Goal: Check status

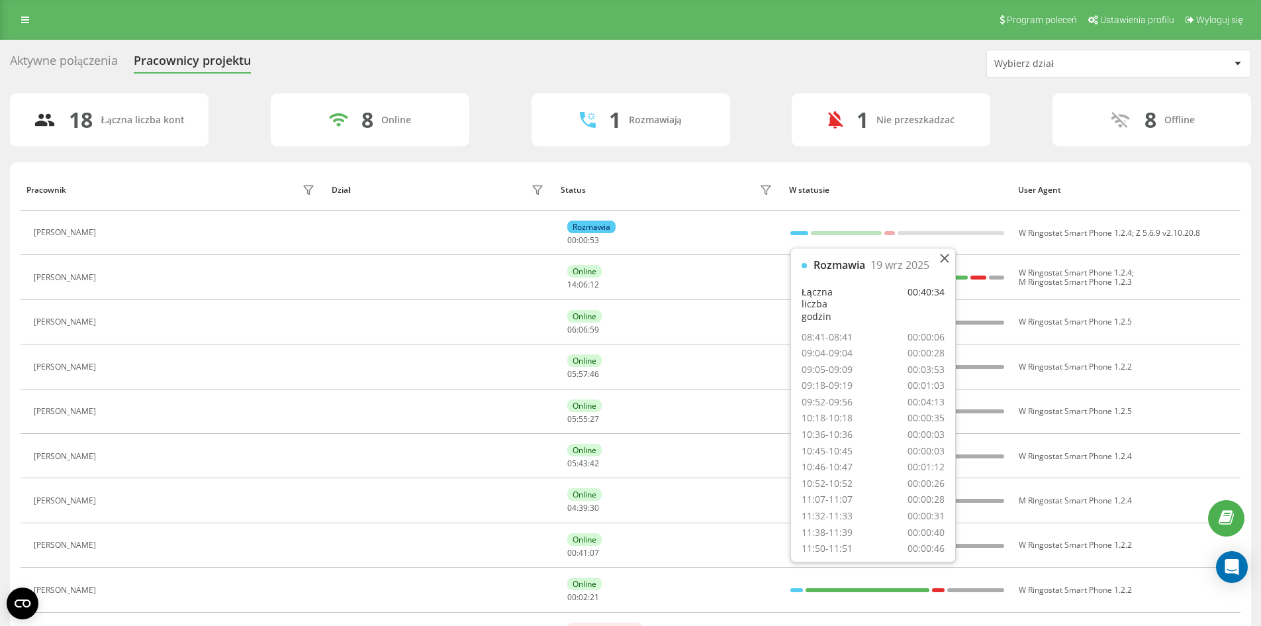
scroll to position [127, 0]
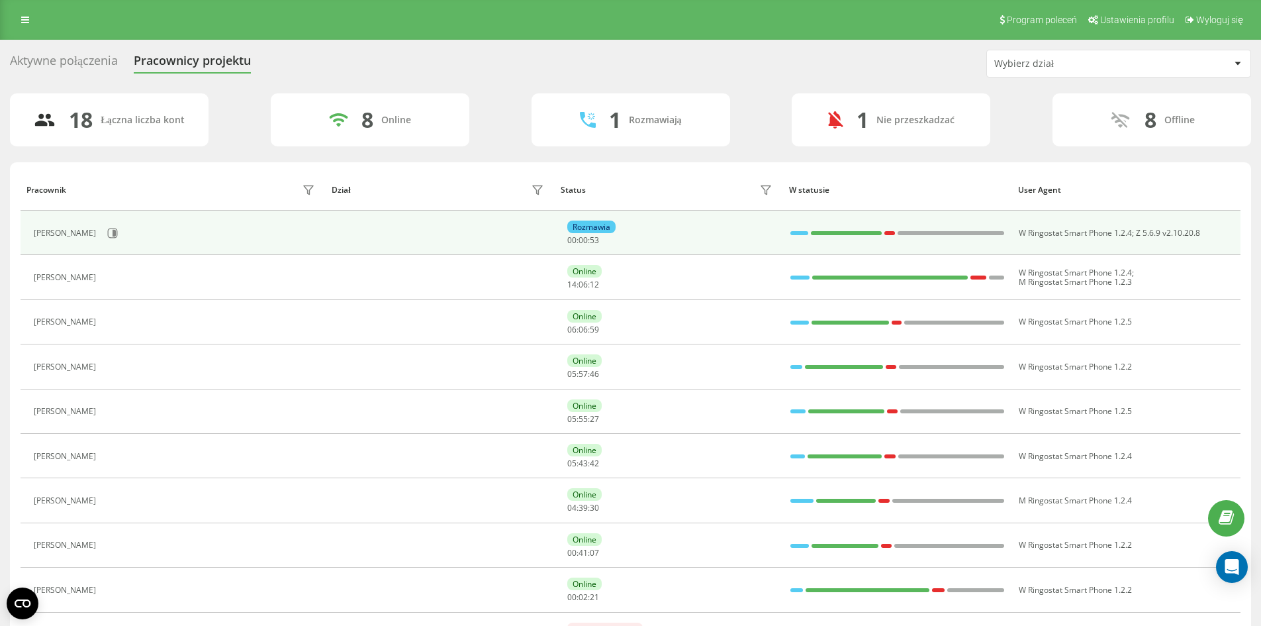
drag, startPoint x: 748, startPoint y: 154, endPoint x: 785, endPoint y: 224, distance: 78.8
click at [750, 157] on div "18 Łączna liczba kont 8 Online 1 Rozmawiają 1 Nie przeszkadzać 8 Offline Pracow…" at bounding box center [631, 573] width 1242 height 960
click at [789, 235] on td at bounding box center [897, 233] width 229 height 44
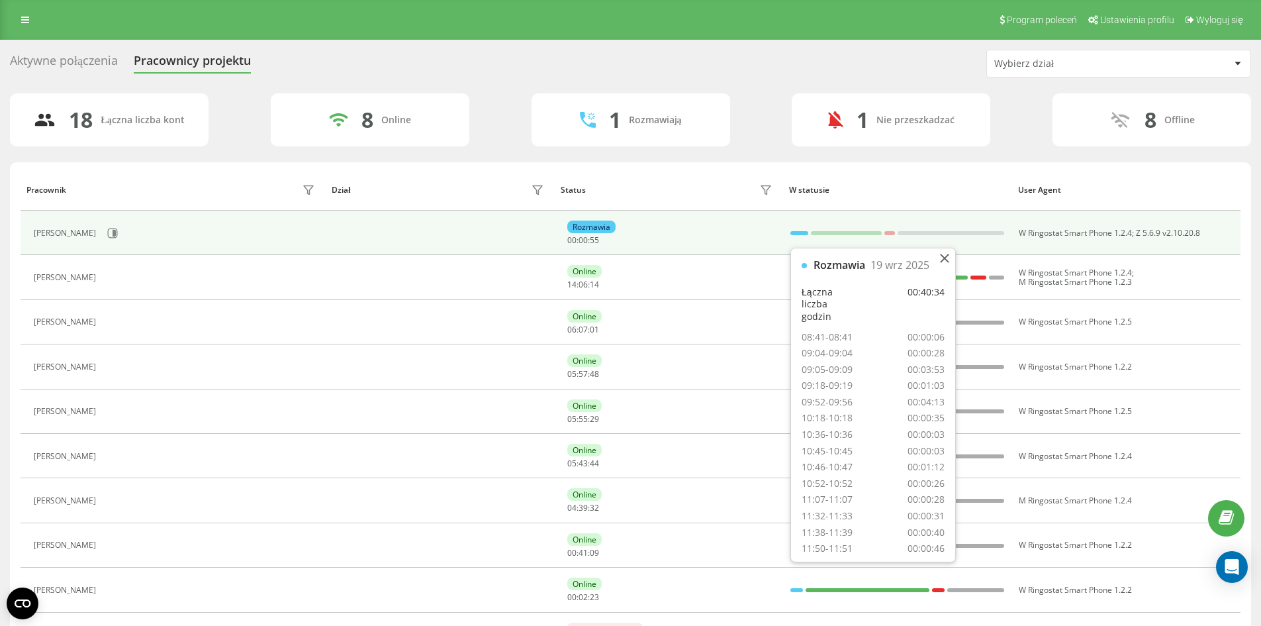
click at [793, 235] on div at bounding box center [800, 232] width 18 height 17
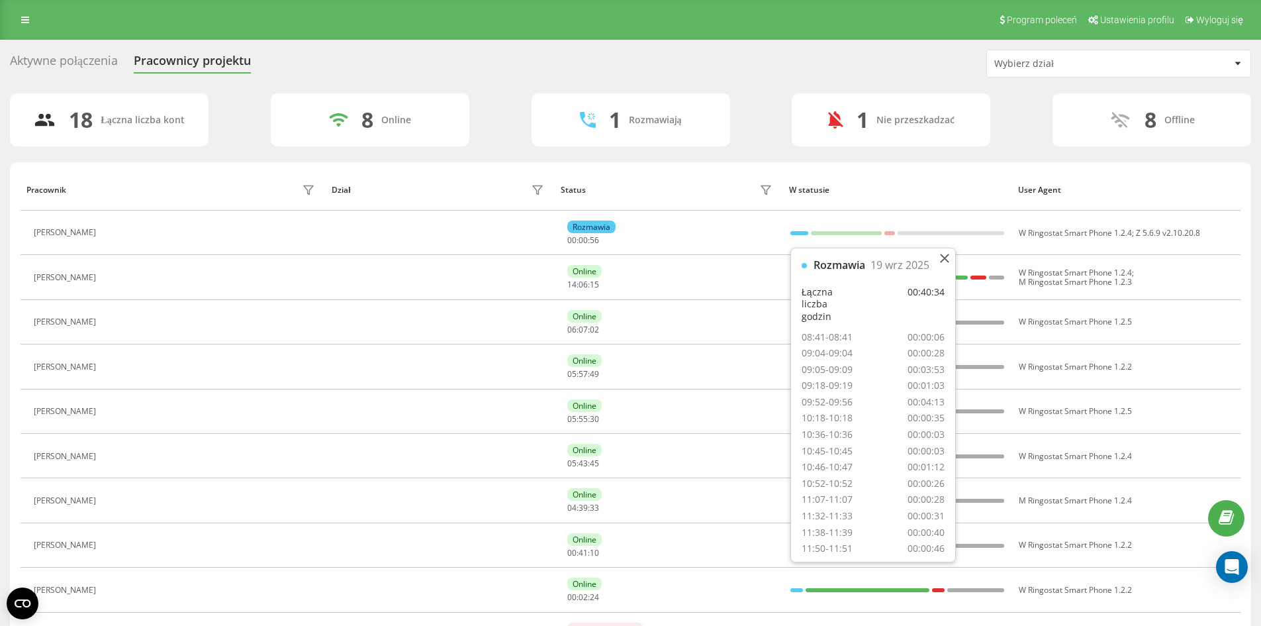
click at [754, 119] on div "18 Łączna liczba kont 8 Online 1 Rozmawiają 1 Nie przeszkadzać 8 Offline" at bounding box center [631, 119] width 1242 height 53
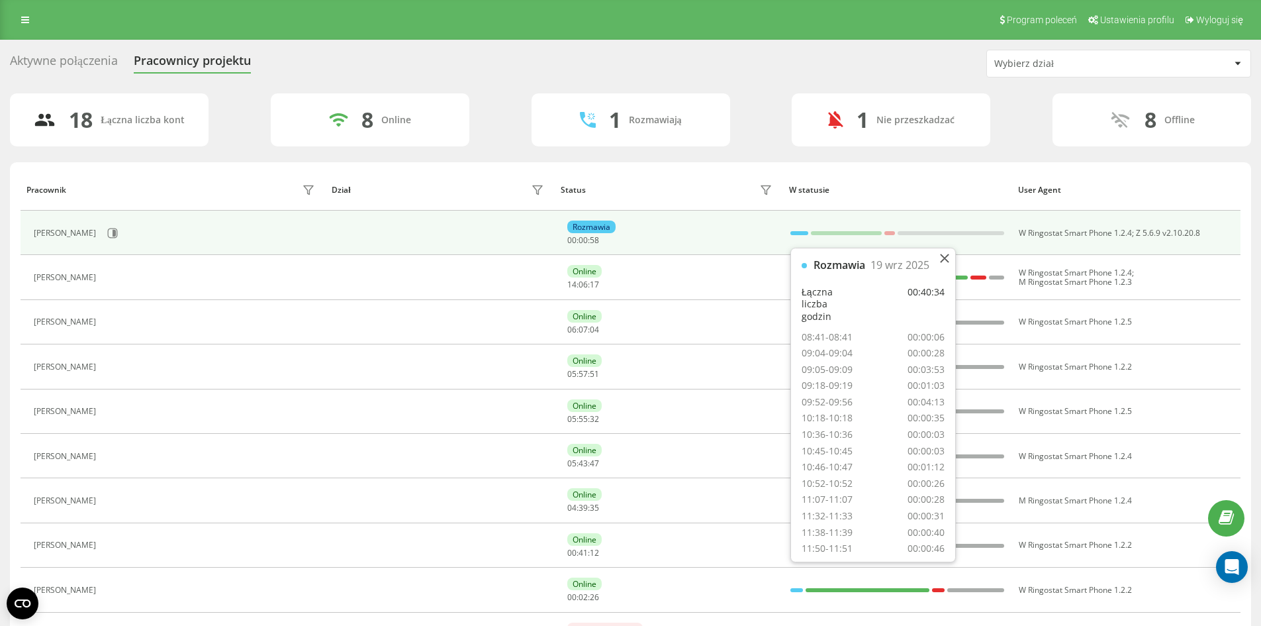
click at [801, 232] on div at bounding box center [800, 233] width 18 height 4
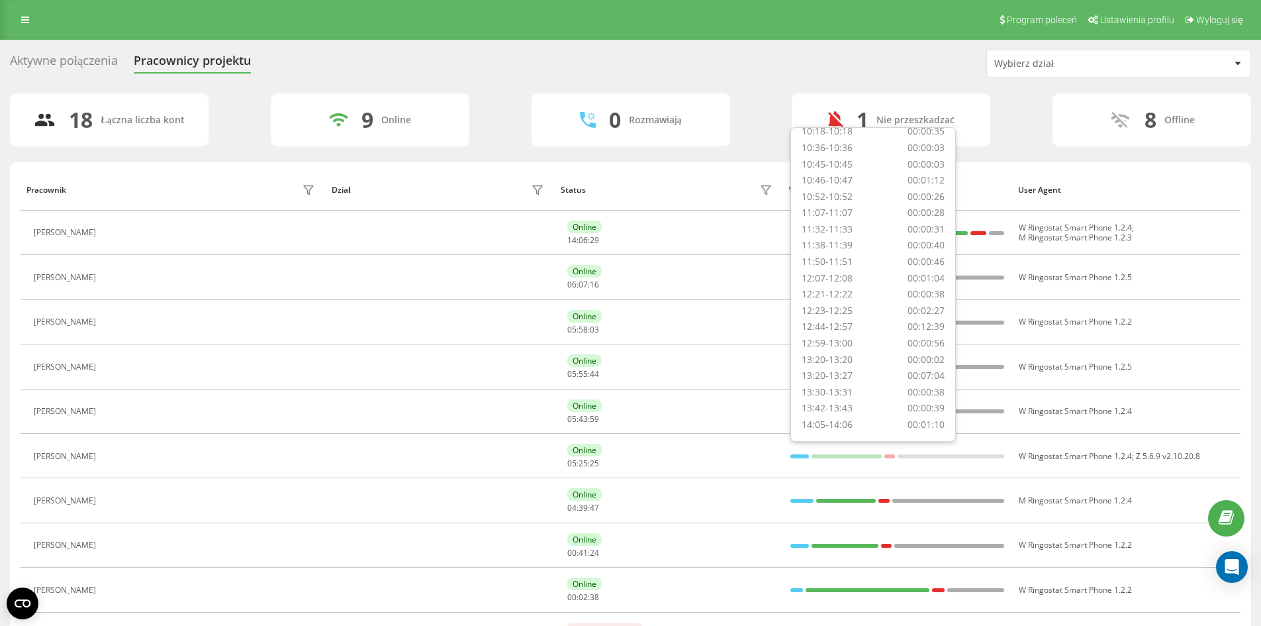
scroll to position [166, 0]
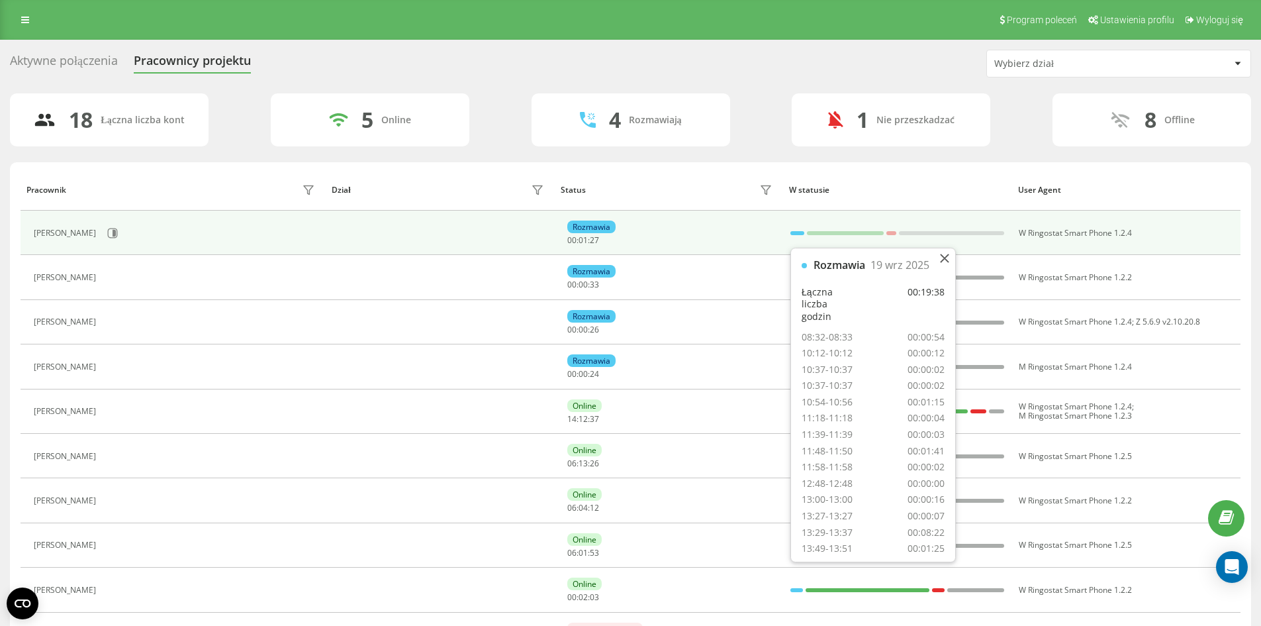
click at [803, 233] on div at bounding box center [798, 233] width 14 height 4
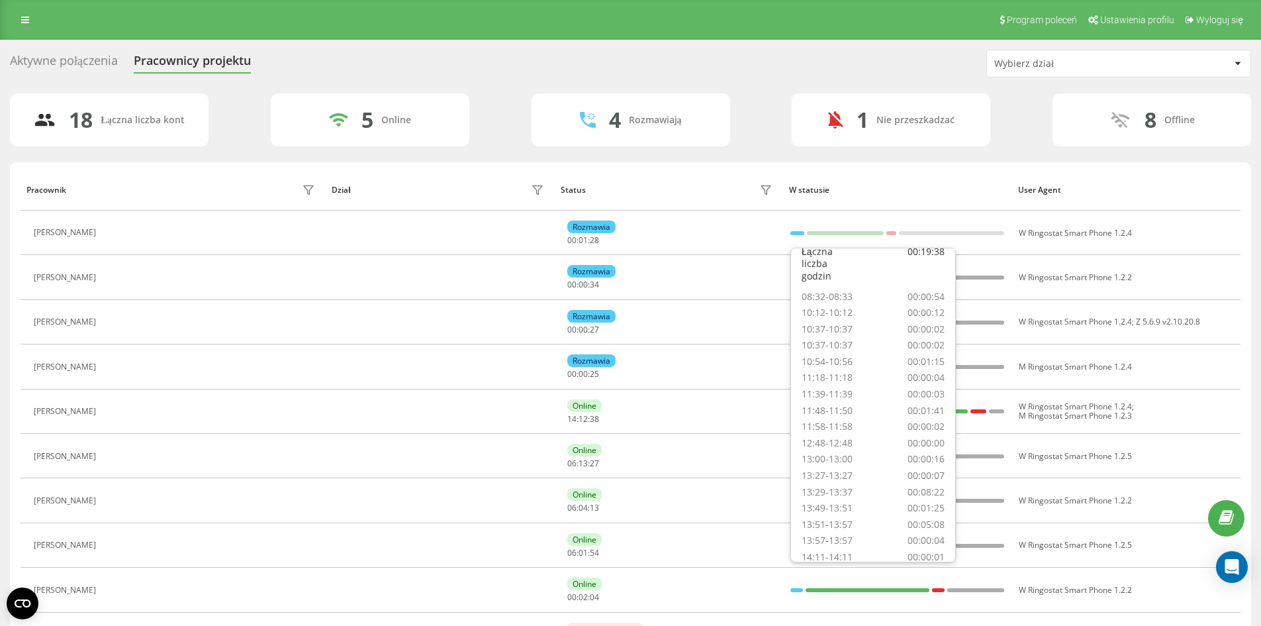
scroll to position [62, 0]
click at [716, 186] on div "Status" at bounding box center [669, 189] width 217 height 21
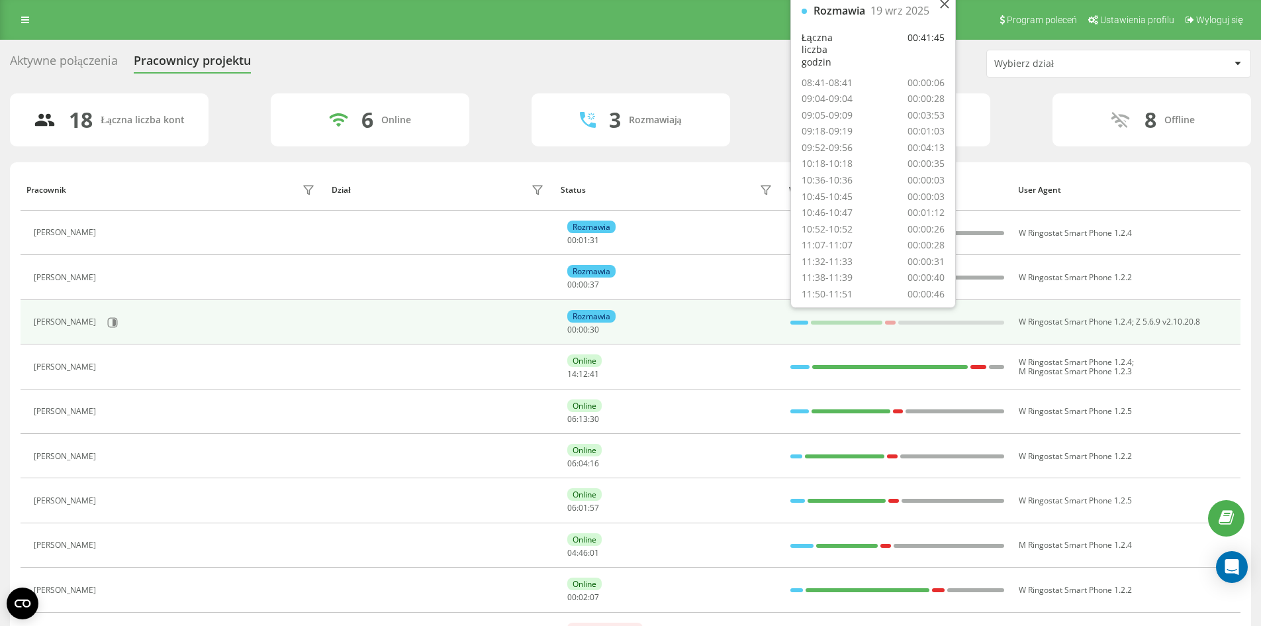
click at [793, 358] on div at bounding box center [800, 366] width 19 height 17
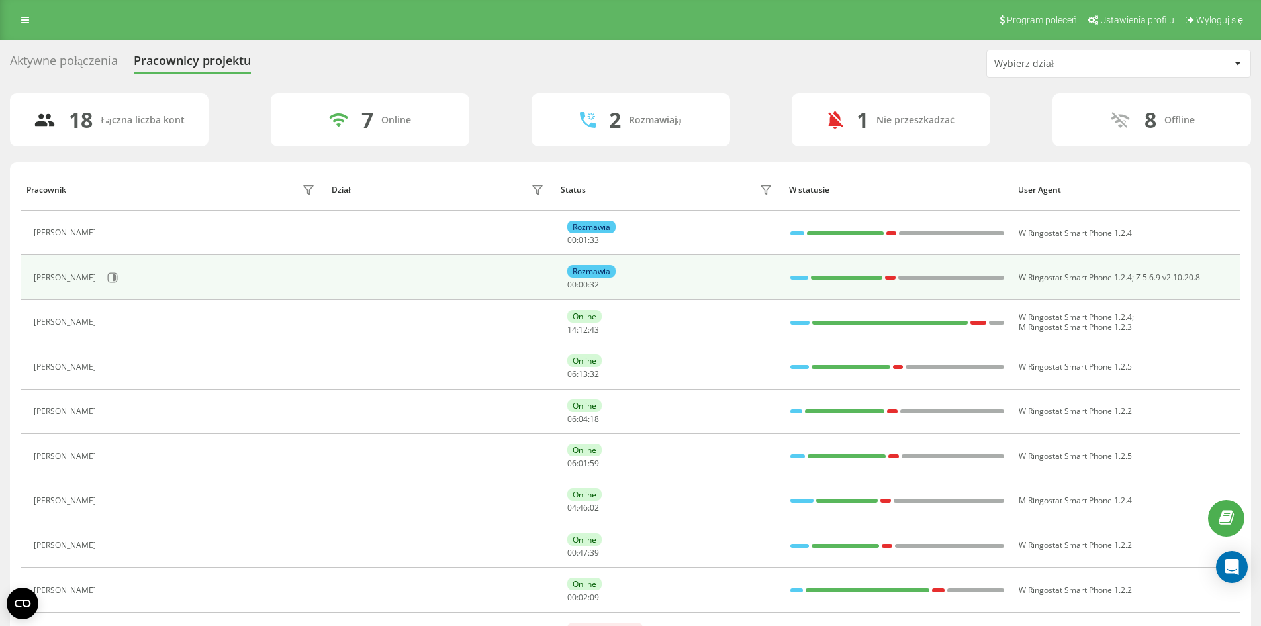
click at [748, 268] on div "Rozmawia 00 : 00 : 32" at bounding box center [671, 277] width 209 height 25
click at [795, 282] on div at bounding box center [800, 277] width 19 height 17
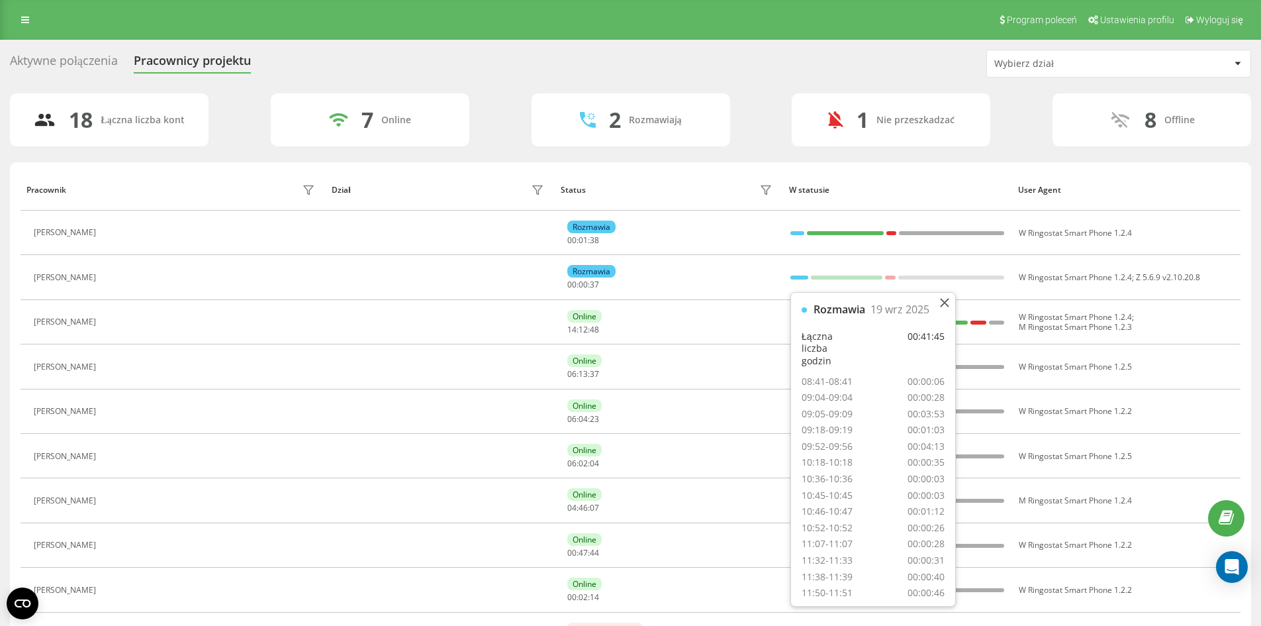
scroll to position [193, 0]
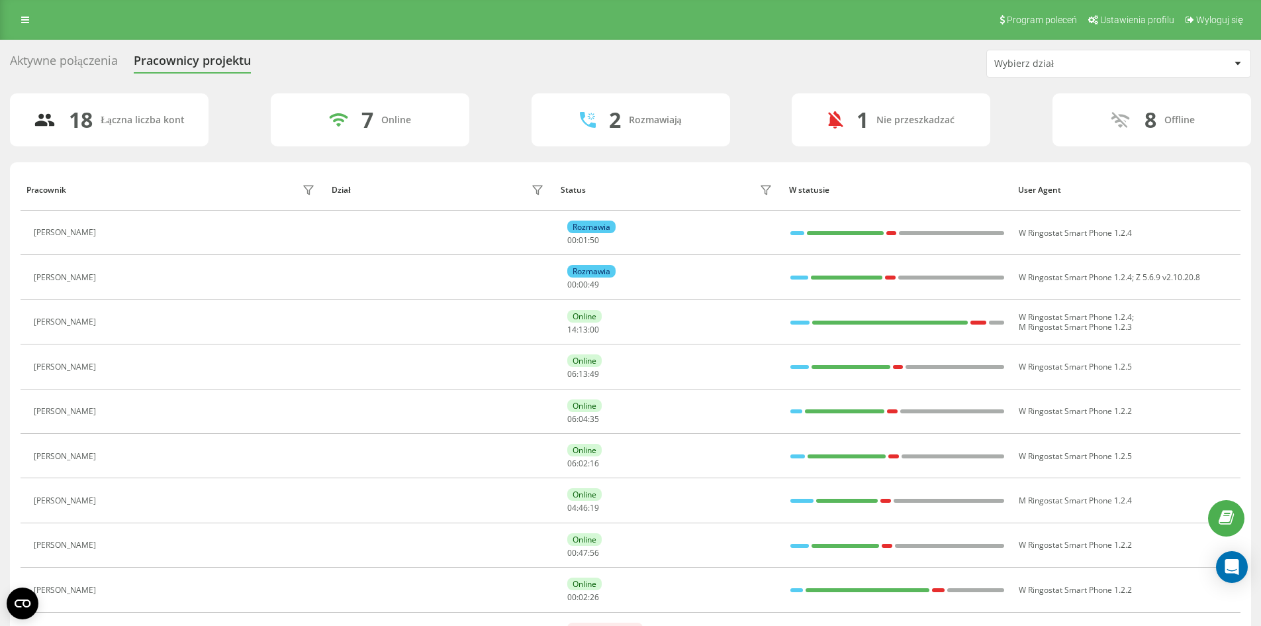
click at [769, 87] on div "Aktywne połączenia Pracownicy projektu Wybierz dział 18 Łączna liczba kont 7 On…" at bounding box center [631, 552] width 1242 height 1004
drag, startPoint x: 802, startPoint y: 66, endPoint x: 811, endPoint y: 80, distance: 17.3
click at [802, 68] on div "Aktywne połączenia Pracownicy projektu Wybierz dział" at bounding box center [631, 64] width 1242 height 28
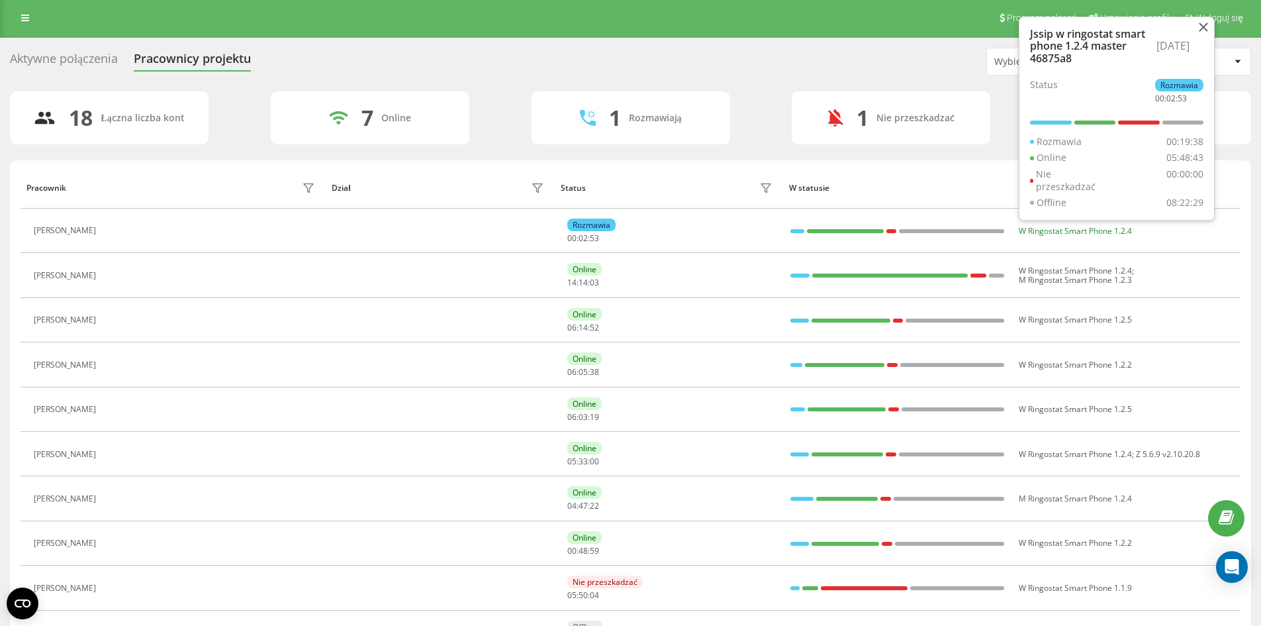
scroll to position [0, 0]
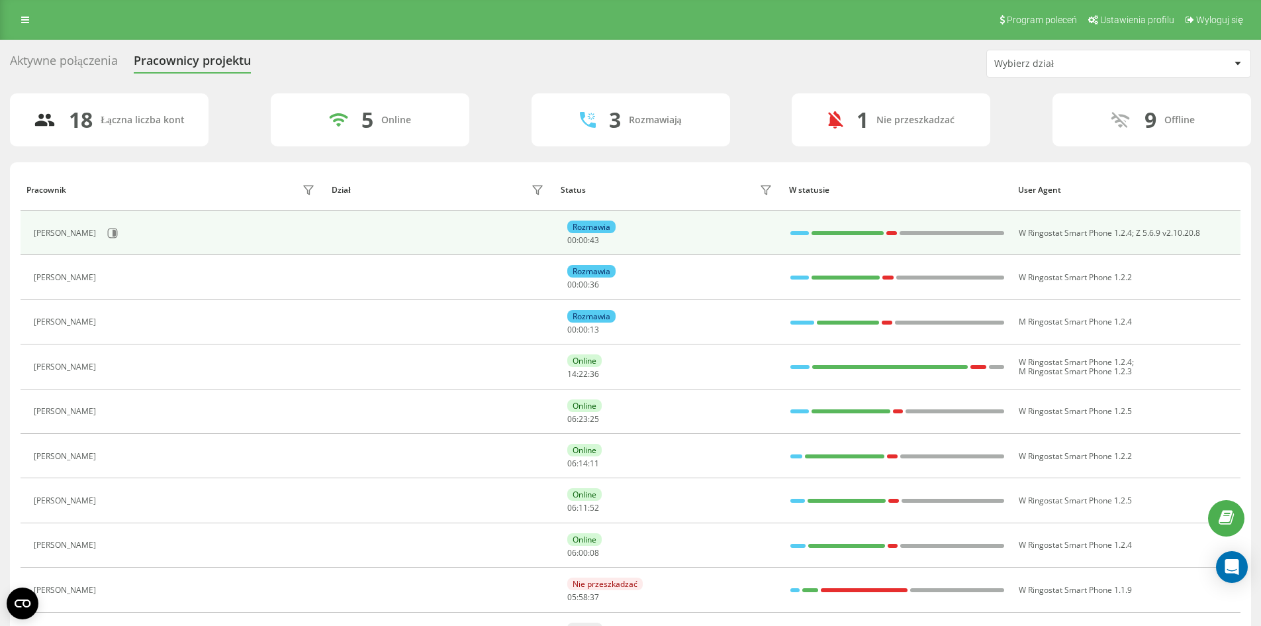
click at [797, 232] on div at bounding box center [800, 233] width 19 height 4
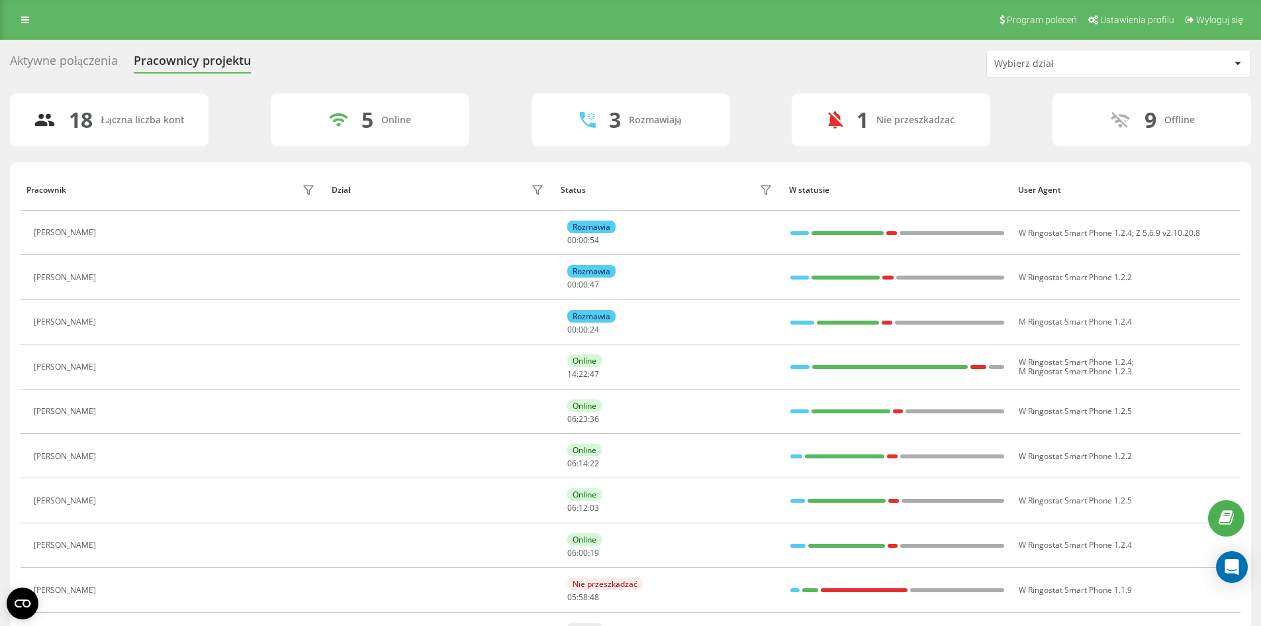
click at [708, 160] on div "18 Łączna liczba kont 5 Online 3 Rozmawiają 1 Nie przeszkadzać 9 Offline Pracow…" at bounding box center [631, 573] width 1242 height 960
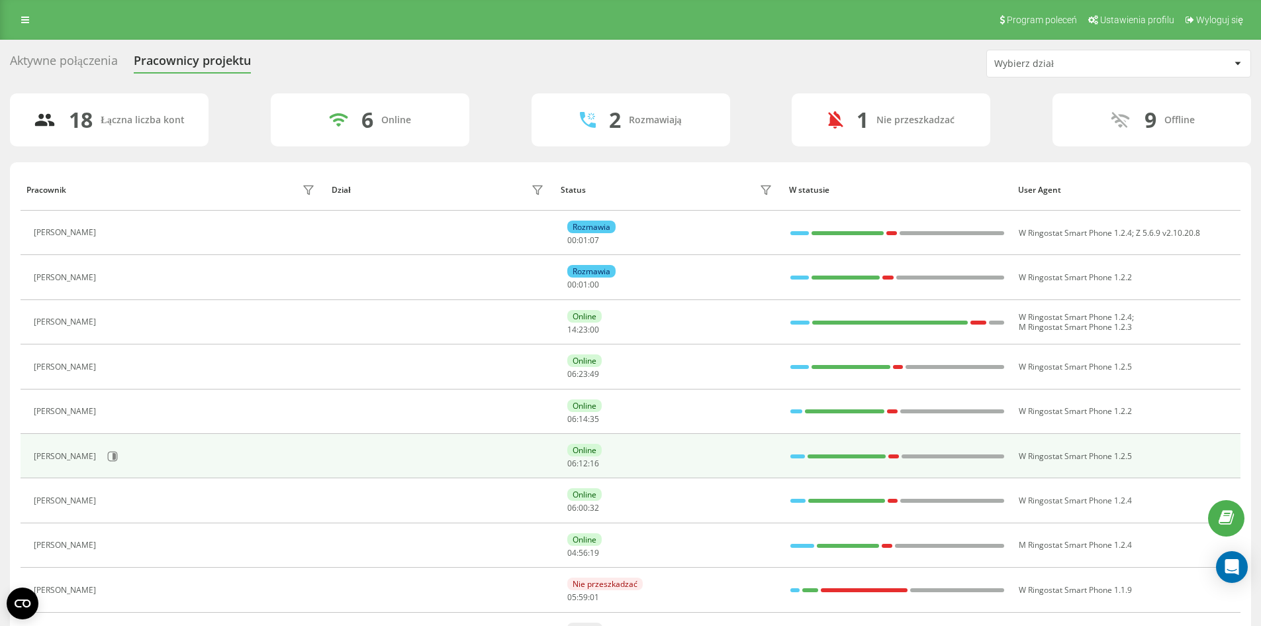
scroll to position [132, 0]
